Goal: Find specific page/section: Find specific page/section

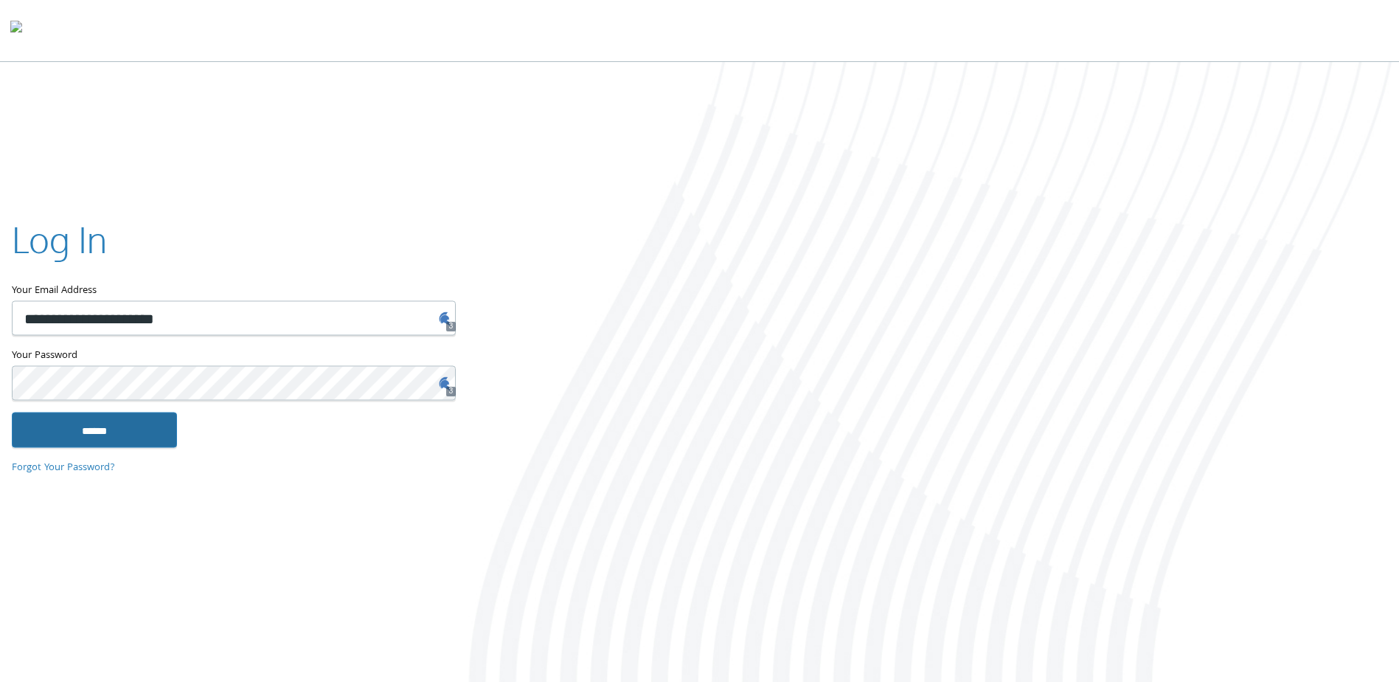
click at [145, 428] on input "******" at bounding box center [94, 429] width 165 height 35
click at [118, 434] on input "******" at bounding box center [94, 429] width 165 height 35
click at [117, 434] on input "******" at bounding box center [94, 429] width 165 height 35
